Goal: Task Accomplishment & Management: Complete application form

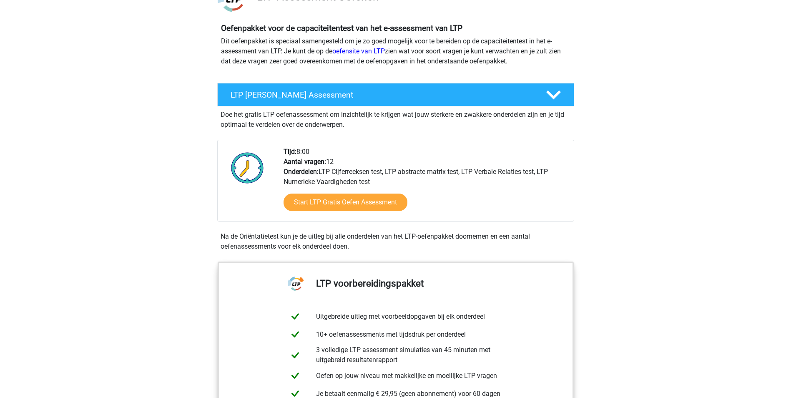
scroll to position [83, 0]
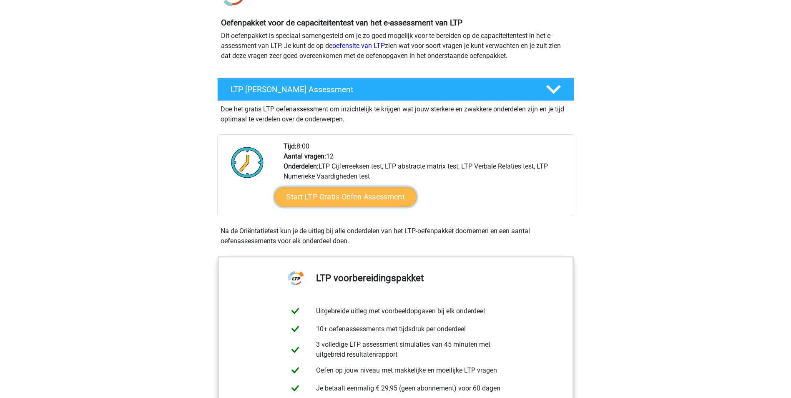
click at [351, 193] on link "Start LTP Gratis Oefen Assessment" at bounding box center [345, 197] width 143 height 20
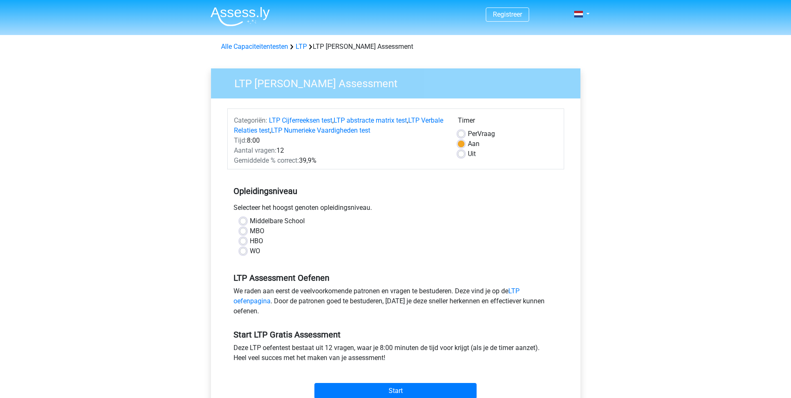
click at [265, 220] on label "Middelbare School" at bounding box center [277, 221] width 55 height 10
click at [246, 220] on input "Middelbare School" at bounding box center [243, 220] width 7 height 8
radio input "true"
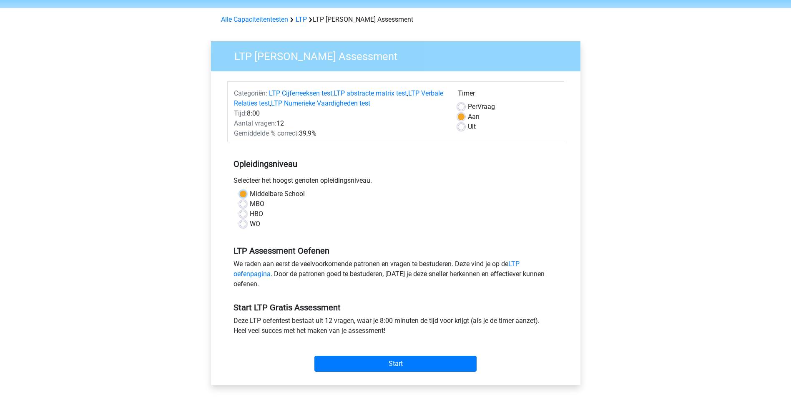
scroll to position [83, 0]
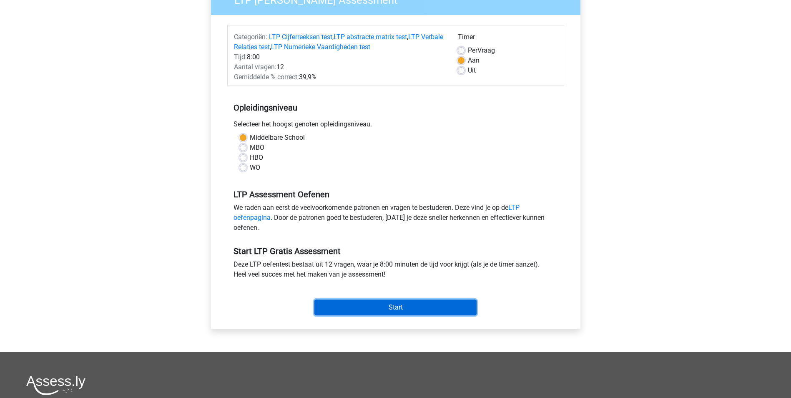
click at [377, 307] on input "Start" at bounding box center [395, 307] width 162 height 16
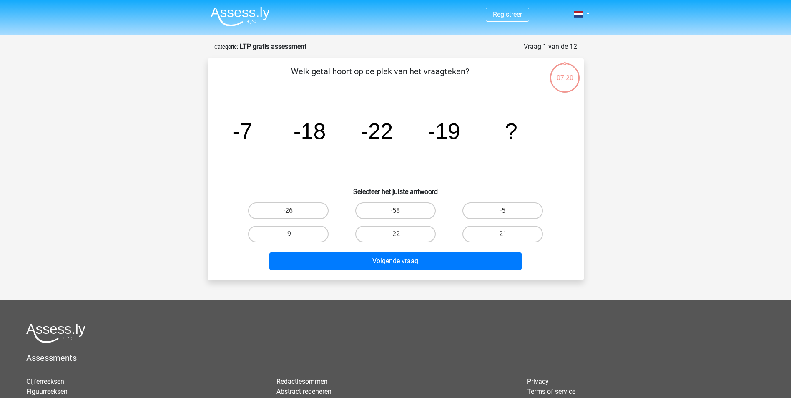
click at [305, 234] on label "-9" at bounding box center [288, 233] width 80 height 17
click at [293, 234] on input "-9" at bounding box center [290, 236] width 5 height 5
radio input "true"
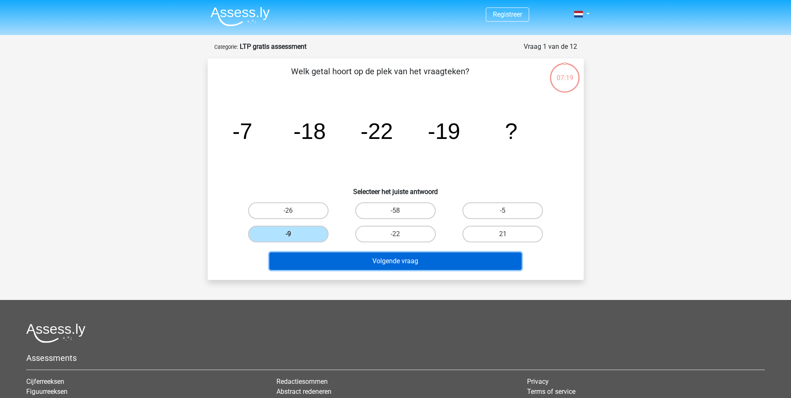
click at [432, 259] on button "Volgende vraag" at bounding box center [395, 261] width 252 height 18
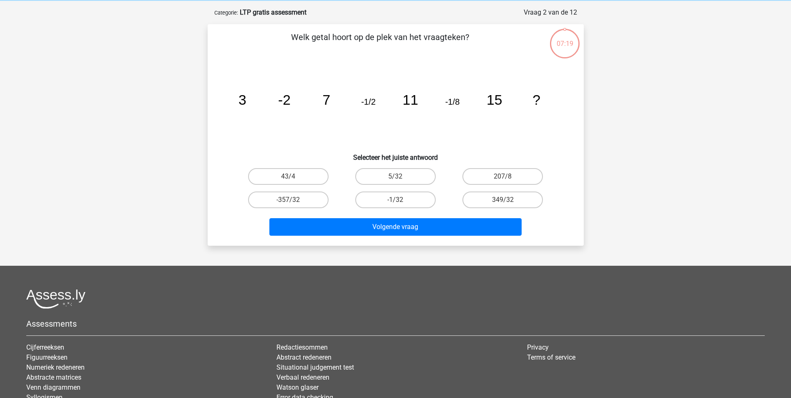
scroll to position [42, 0]
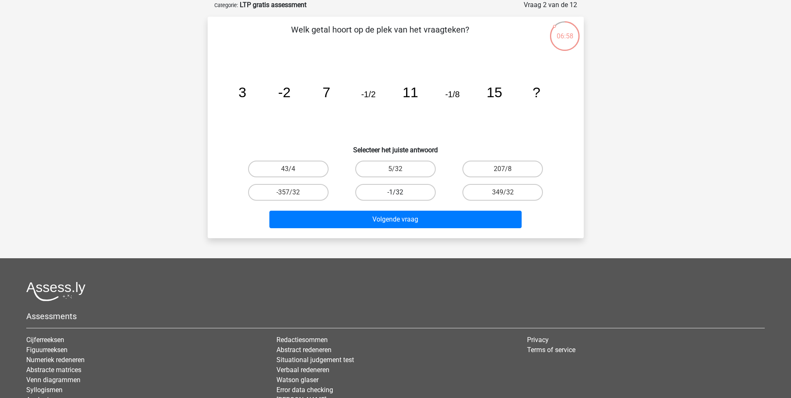
click at [391, 188] on label "-1/32" at bounding box center [395, 192] width 80 height 17
click at [395, 192] on input "-1/32" at bounding box center [397, 194] width 5 height 5
radio input "true"
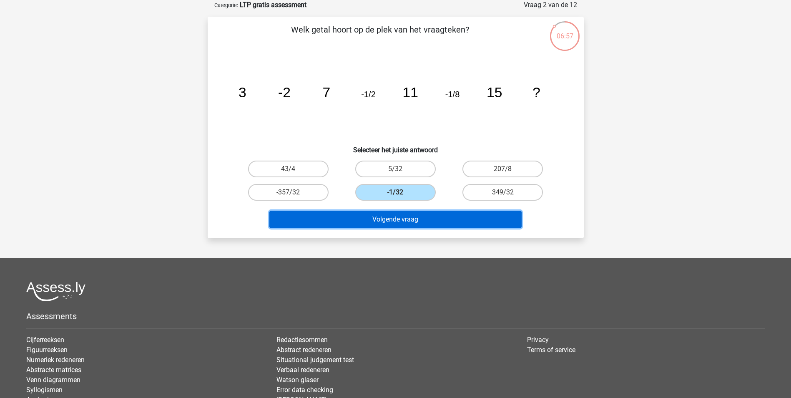
click at [435, 216] on button "Volgende vraag" at bounding box center [395, 219] width 252 height 18
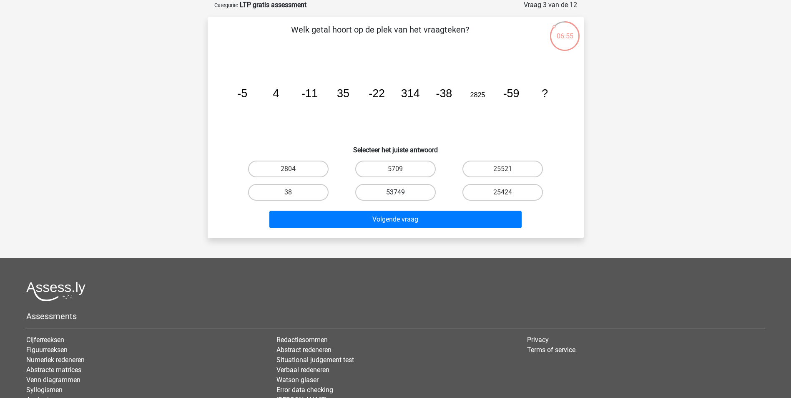
click at [368, 195] on label "53749" at bounding box center [395, 192] width 80 height 17
click at [395, 195] on input "53749" at bounding box center [397, 194] width 5 height 5
radio input "true"
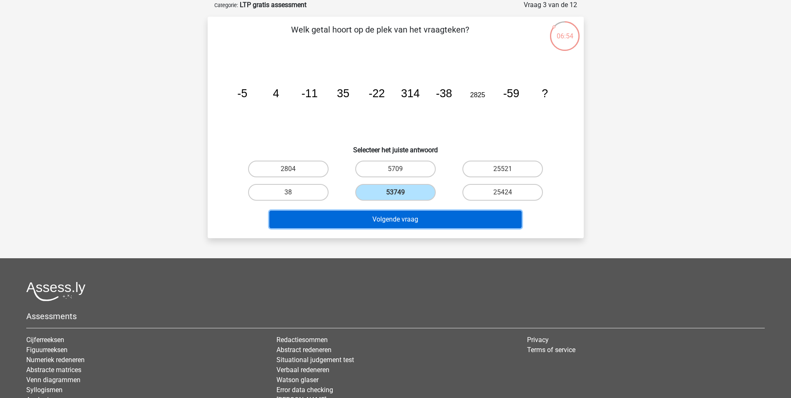
click at [384, 215] on button "Volgende vraag" at bounding box center [395, 219] width 252 height 18
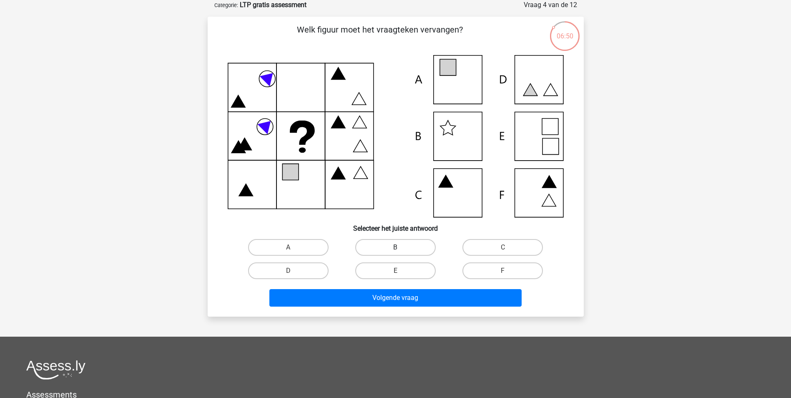
click at [387, 244] on label "B" at bounding box center [395, 247] width 80 height 17
click at [395, 247] on input "B" at bounding box center [397, 249] width 5 height 5
radio input "true"
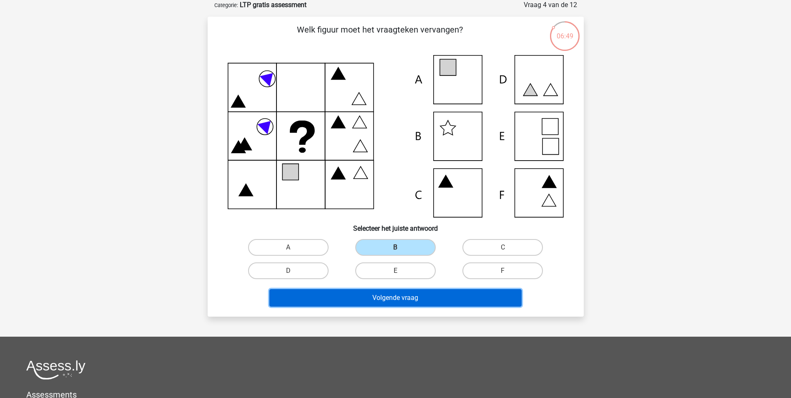
click at [394, 289] on button "Volgende vraag" at bounding box center [395, 298] width 252 height 18
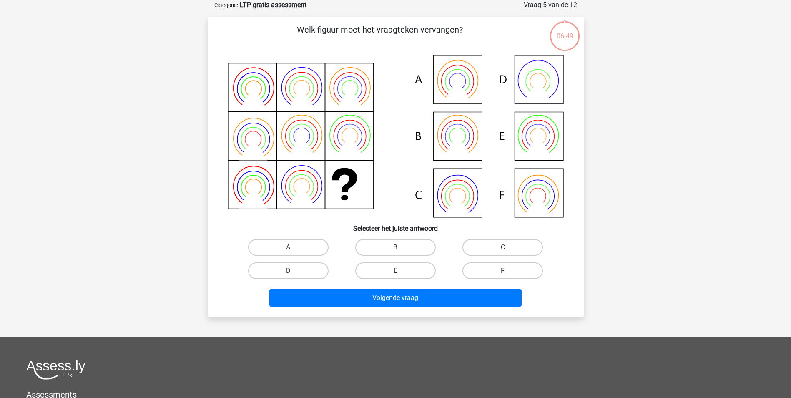
click at [411, 255] on div "B" at bounding box center [395, 246] width 107 height 23
click at [404, 248] on label "B" at bounding box center [395, 247] width 80 height 17
click at [401, 248] on input "B" at bounding box center [397, 249] width 5 height 5
radio input "true"
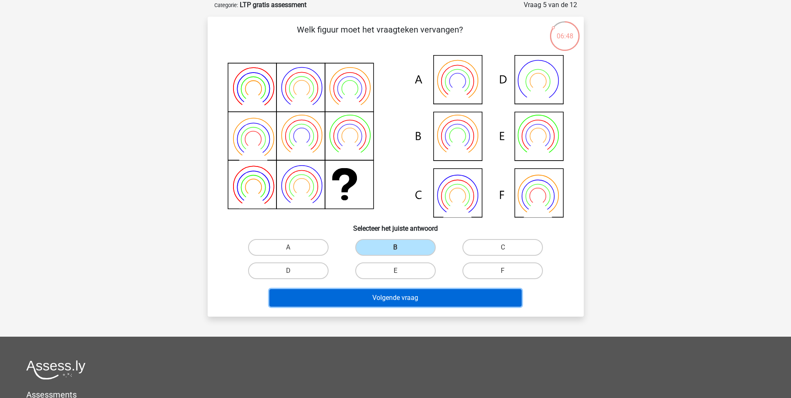
click at [416, 294] on button "Volgende vraag" at bounding box center [395, 298] width 252 height 18
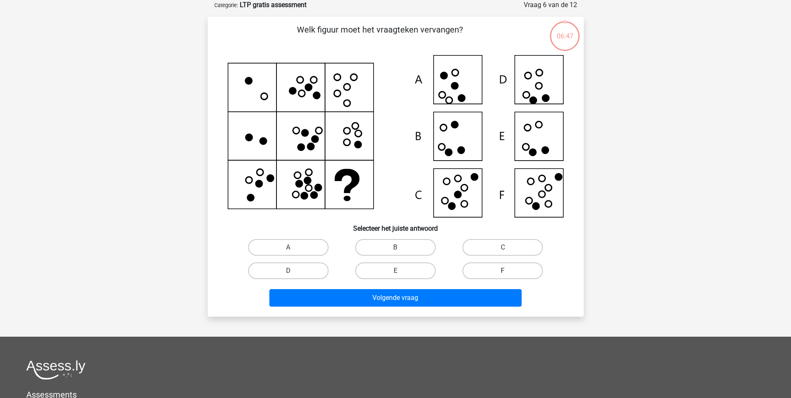
click at [518, 277] on label "F" at bounding box center [502, 270] width 80 height 17
click at [508, 276] on input "F" at bounding box center [505, 272] width 5 height 5
radio input "true"
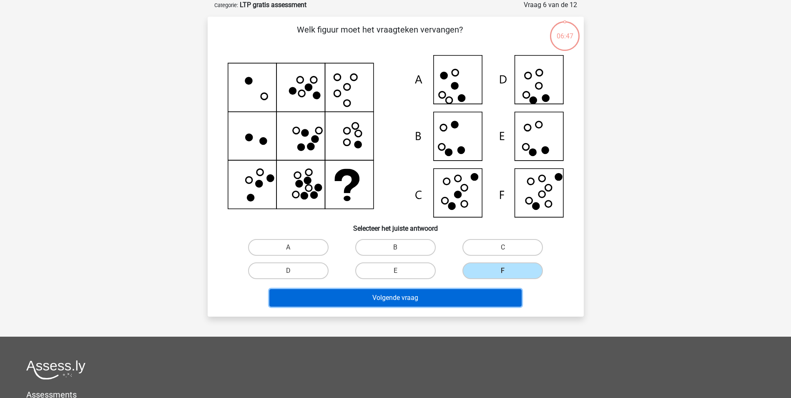
click at [483, 294] on button "Volgende vraag" at bounding box center [395, 298] width 252 height 18
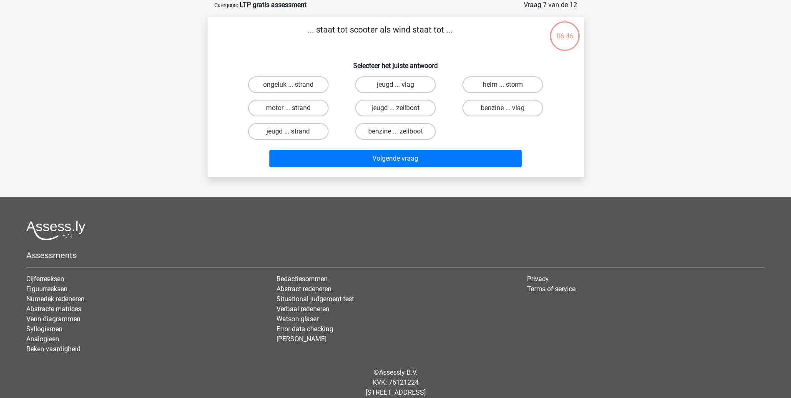
click at [294, 133] on label "jeugd ... strand" at bounding box center [288, 131] width 80 height 17
click at [293, 133] on input "jeugd ... strand" at bounding box center [290, 133] width 5 height 5
radio input "true"
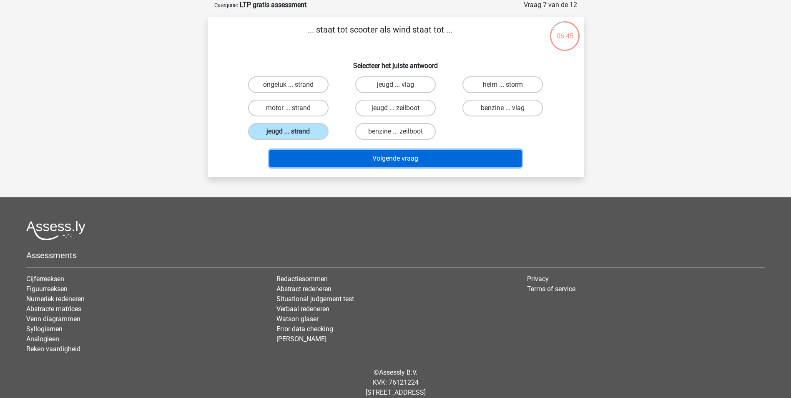
click at [391, 154] on button "Volgende vraag" at bounding box center [395, 159] width 252 height 18
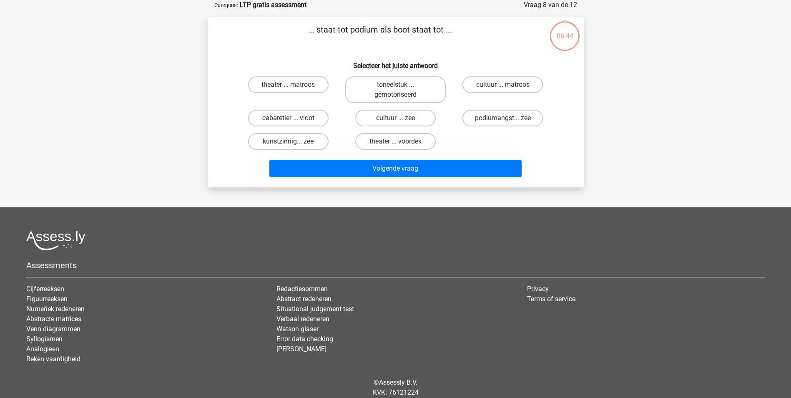
click at [406, 129] on div "cultuur ... zee" at bounding box center [395, 117] width 107 height 23
click at [407, 123] on label "cultuur ... zee" at bounding box center [395, 118] width 80 height 17
click at [401, 123] on input "cultuur ... zee" at bounding box center [397, 120] width 5 height 5
radio input "true"
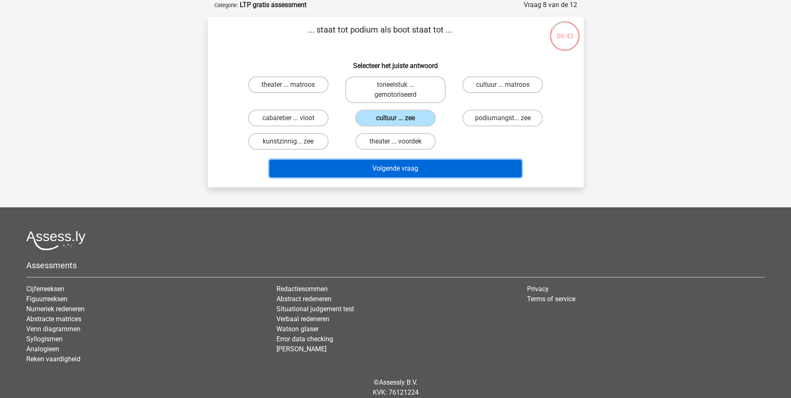
click at [422, 168] on button "Volgende vraag" at bounding box center [395, 169] width 252 height 18
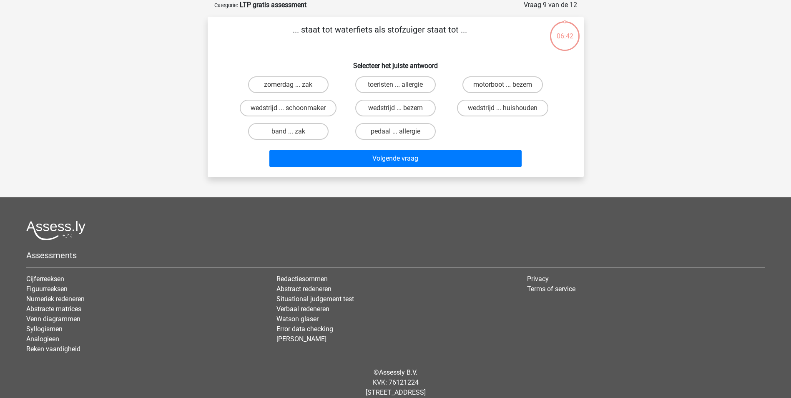
click at [391, 95] on div "toeristen ... allergie" at bounding box center [395, 84] width 107 height 23
click at [391, 101] on label "wedstrijd ... bezem" at bounding box center [395, 108] width 80 height 17
click at [395, 108] on input "wedstrijd ... bezem" at bounding box center [397, 110] width 5 height 5
radio input "true"
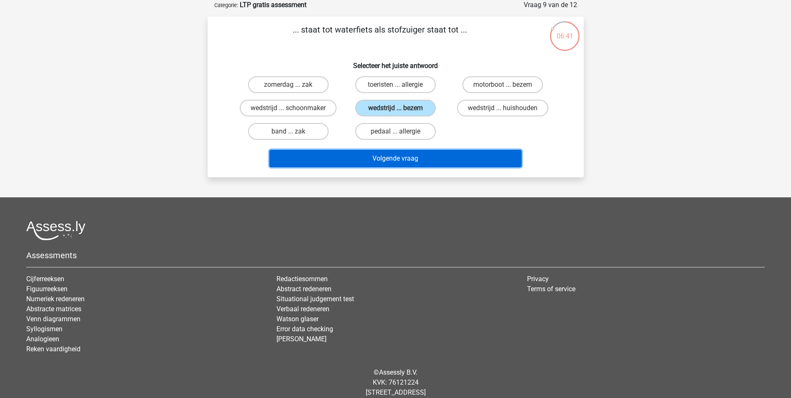
click at [430, 158] on button "Volgende vraag" at bounding box center [395, 159] width 252 height 18
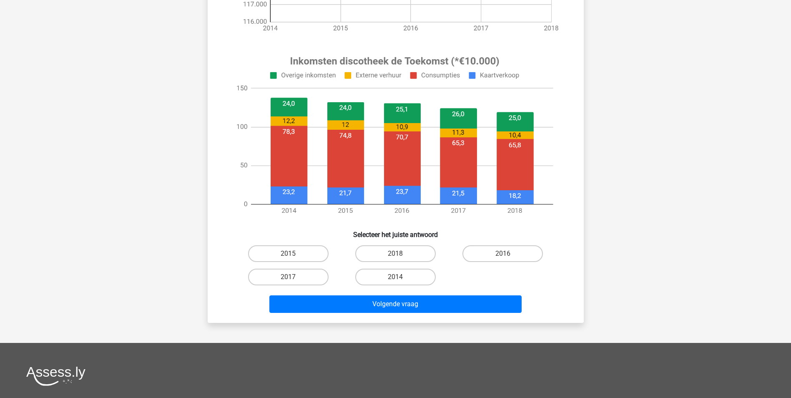
scroll to position [292, 0]
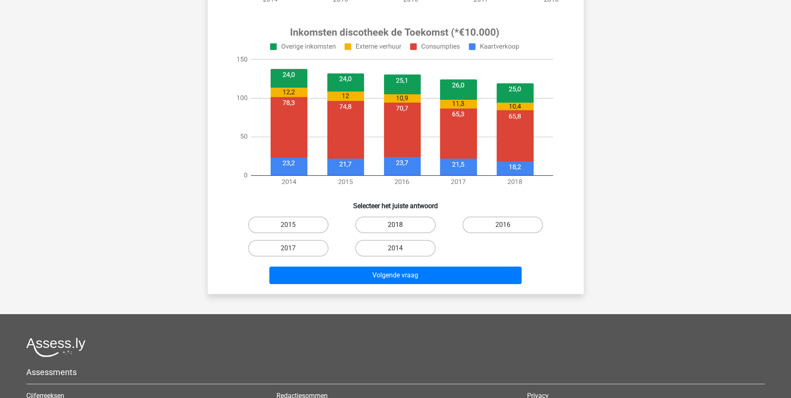
click at [379, 222] on label "2018" at bounding box center [395, 224] width 80 height 17
click at [395, 225] on input "2018" at bounding box center [397, 227] width 5 height 5
radio input "true"
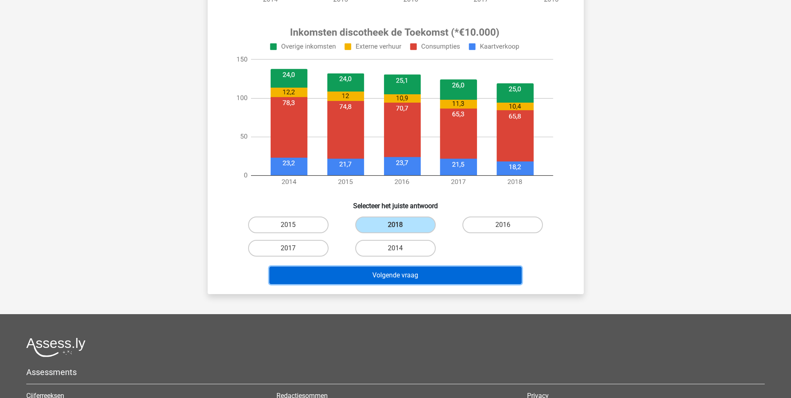
click at [397, 268] on button "Volgende vraag" at bounding box center [395, 275] width 252 height 18
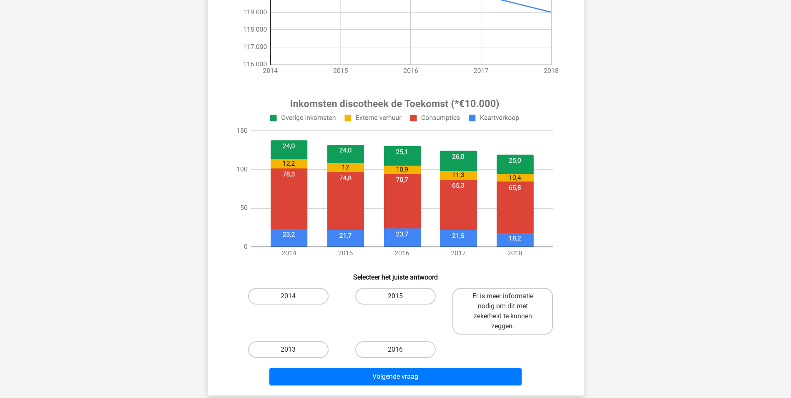
scroll to position [250, 0]
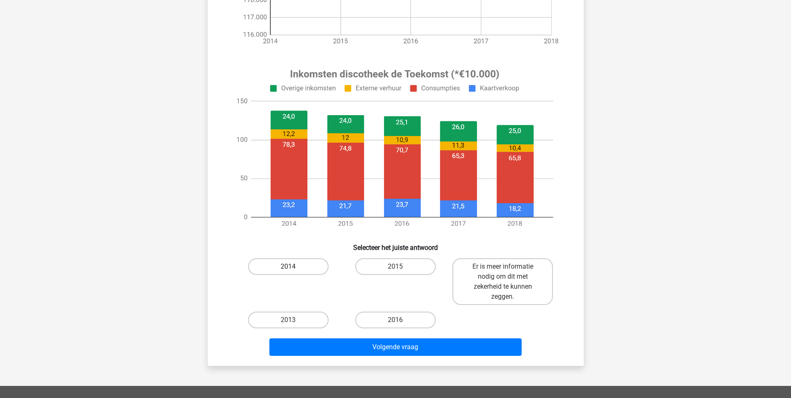
click at [280, 262] on label "2014" at bounding box center [288, 266] width 80 height 17
click at [288, 266] on input "2014" at bounding box center [290, 268] width 5 height 5
radio input "true"
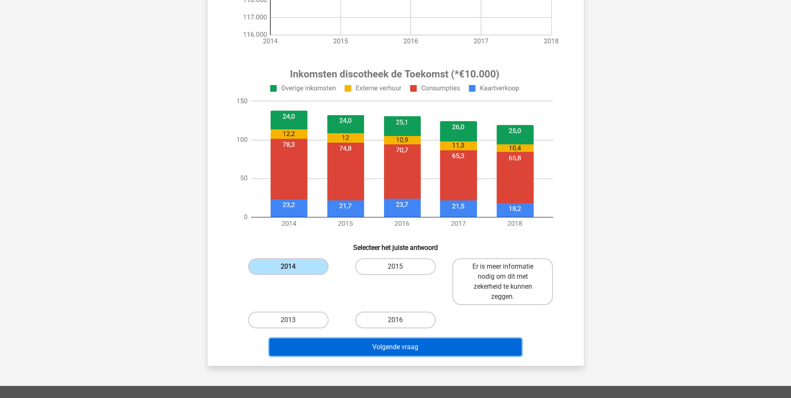
click at [402, 343] on button "Volgende vraag" at bounding box center [395, 347] width 252 height 18
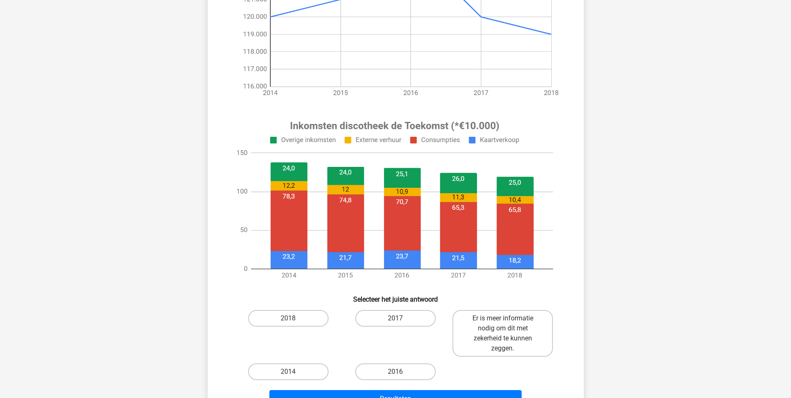
scroll to position [292, 0]
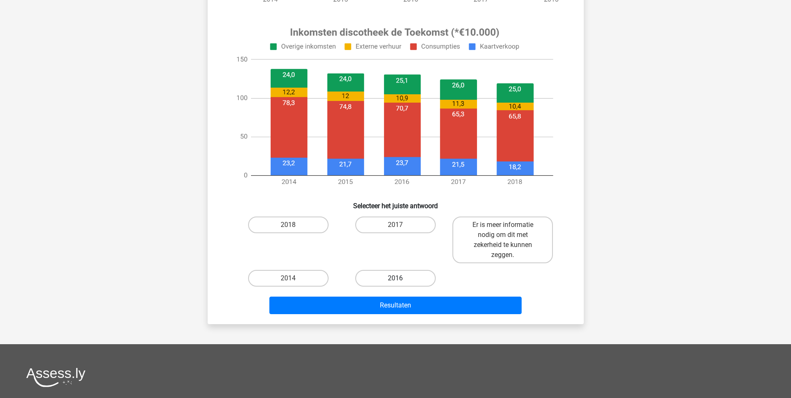
click at [415, 279] on label "2016" at bounding box center [395, 278] width 80 height 17
click at [401, 279] on input "2016" at bounding box center [397, 280] width 5 height 5
radio input "true"
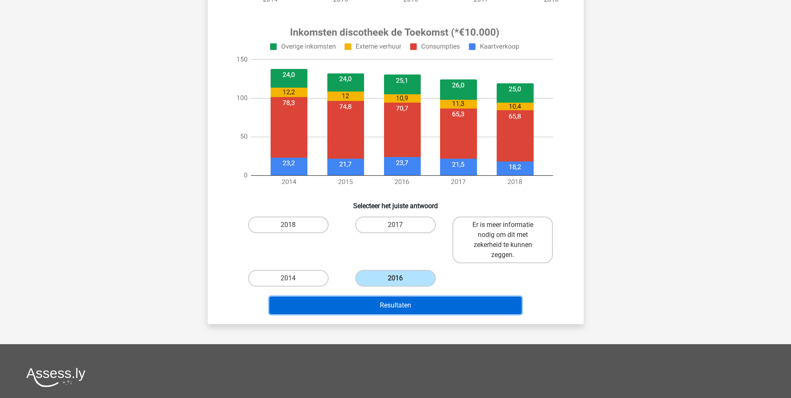
click at [428, 298] on button "Resultaten" at bounding box center [395, 305] width 252 height 18
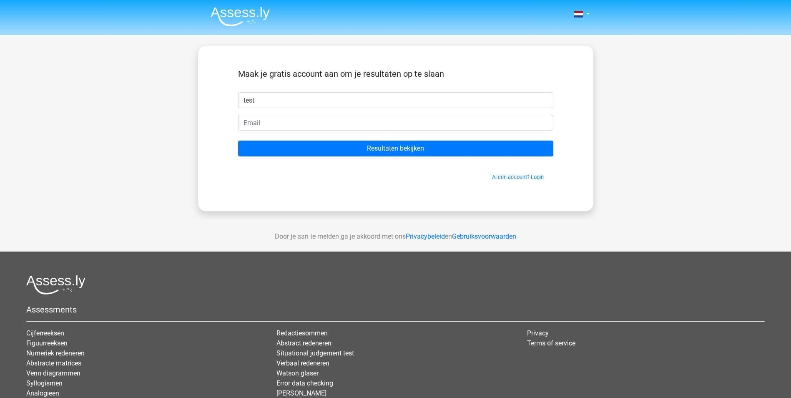
type input "test"
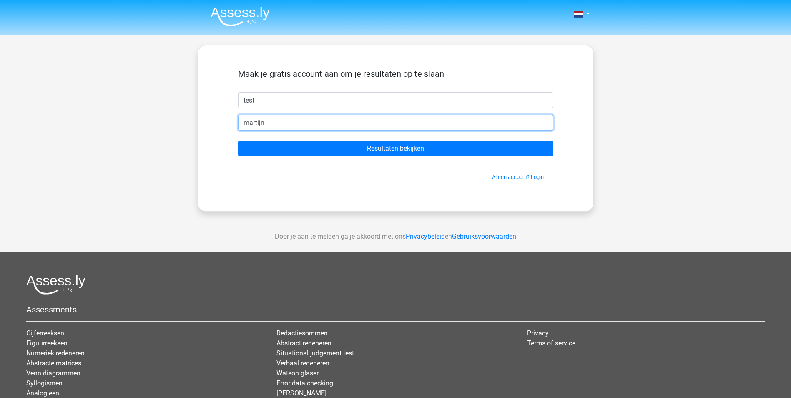
type input "martijn.mauritz@live.nl"
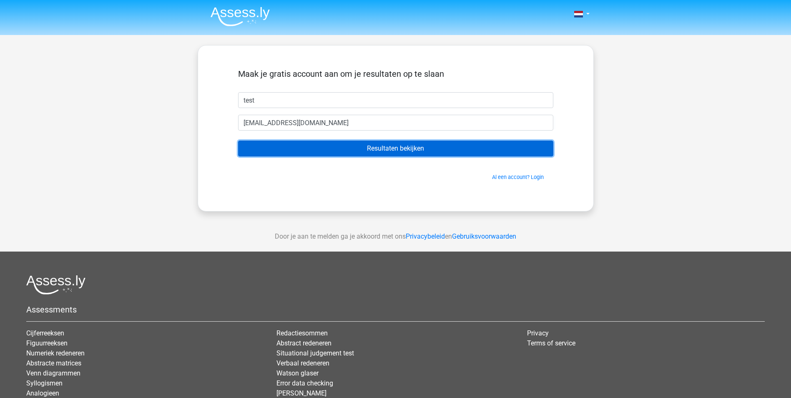
click at [417, 155] on input "Resultaten bekijken" at bounding box center [395, 148] width 315 height 16
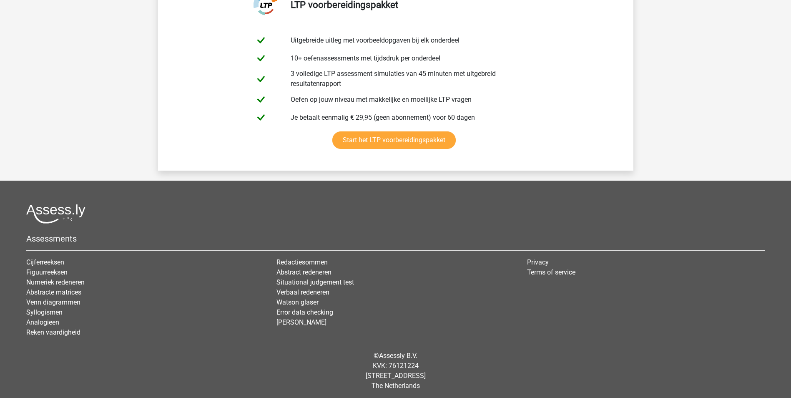
scroll to position [1720, 0]
